Goal: Find specific page/section: Find specific page/section

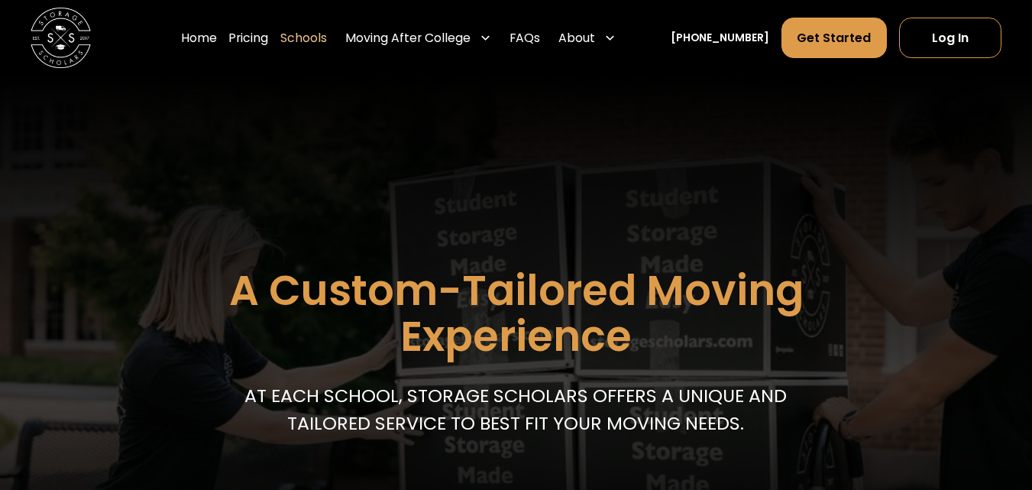
click at [322, 44] on link "Schools" at bounding box center [303, 38] width 47 height 42
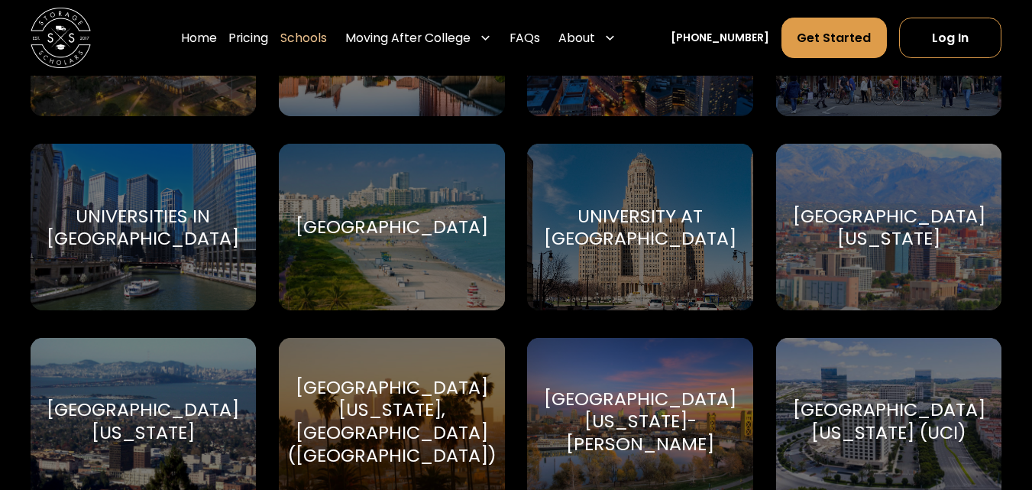
scroll to position [6846, 0]
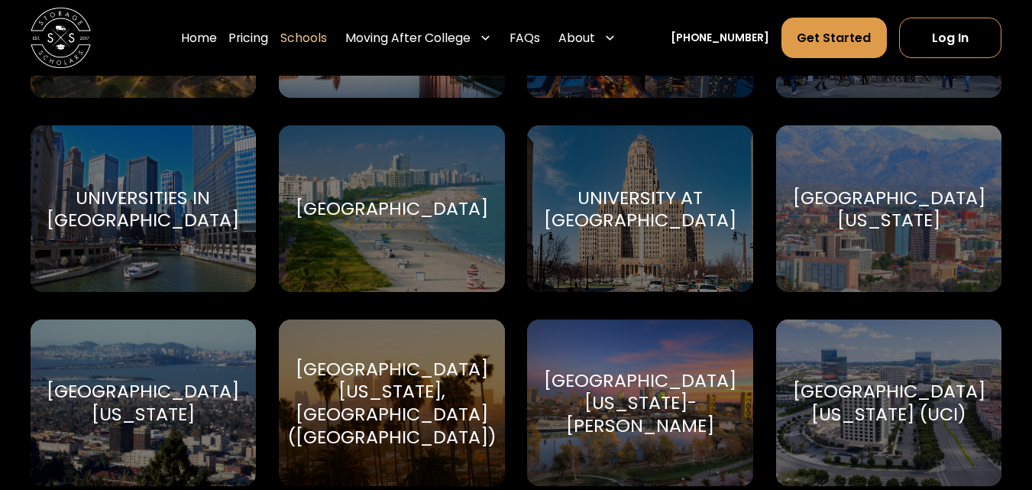
click at [885, 221] on div "[GEOGRAPHIC_DATA][US_STATE]" at bounding box center [889, 208] width 193 height 45
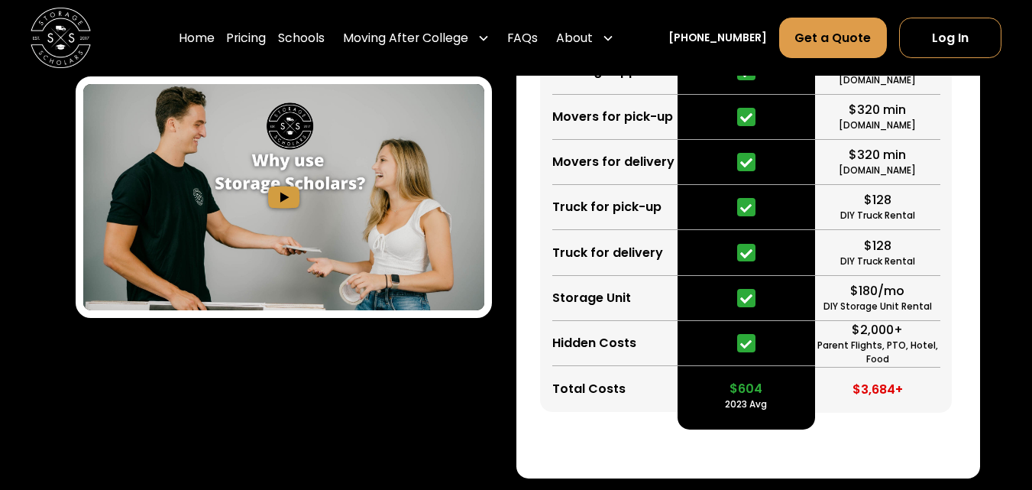
scroll to position [2505, 0]
